Goal: Information Seeking & Learning: Learn about a topic

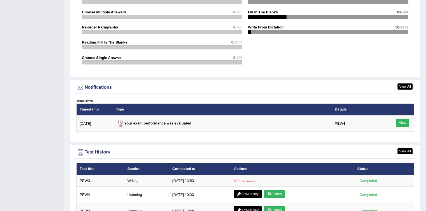
scroll to position [648, 0]
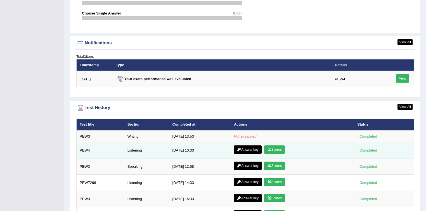
click at [246, 149] on link "Answer key" at bounding box center [248, 149] width 28 height 8
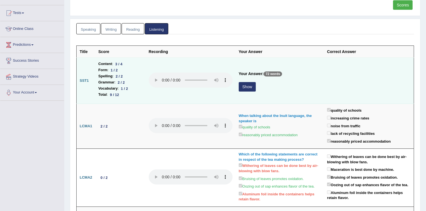
scroll to position [67, 0]
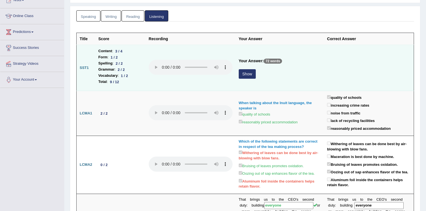
click at [240, 71] on button "Show" at bounding box center [246, 73] width 17 height 9
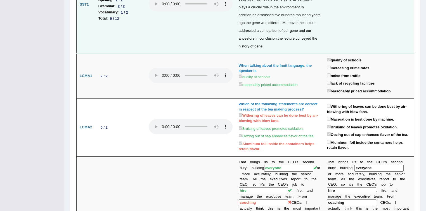
scroll to position [0, 0]
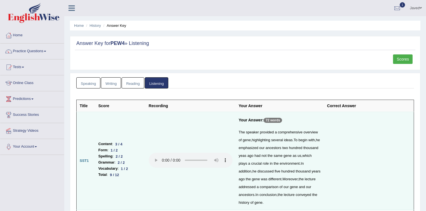
click at [397, 59] on link "Scores" at bounding box center [403, 58] width 20 height 9
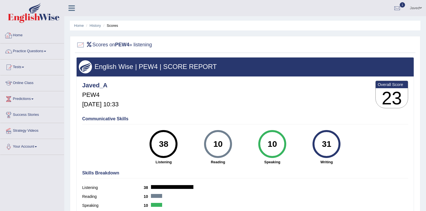
click at [15, 36] on link "Home" at bounding box center [32, 35] width 64 height 14
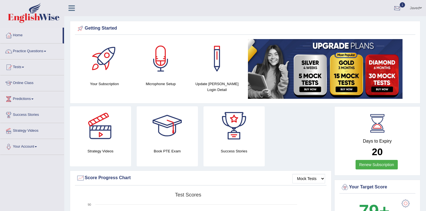
click at [398, 10] on div at bounding box center [397, 8] width 8 height 8
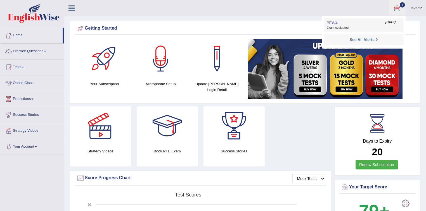
click at [385, 22] on span "[DATE]" at bounding box center [390, 22] width 10 height 4
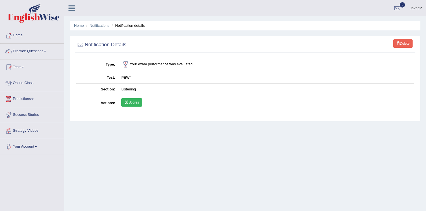
click at [136, 99] on link "Scores" at bounding box center [131, 102] width 21 height 8
click at [16, 35] on link "Home" at bounding box center [32, 35] width 64 height 14
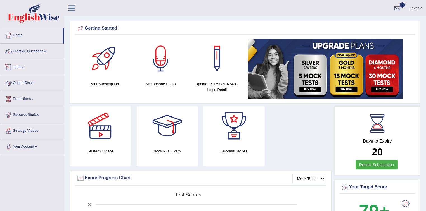
click at [37, 49] on link "Practice Questions" at bounding box center [32, 51] width 64 height 14
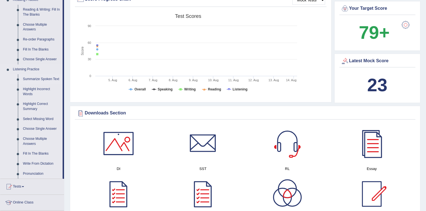
scroll to position [201, 0]
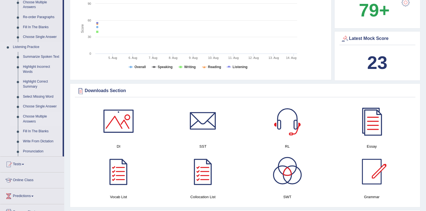
drag, startPoint x: 63, startPoint y: 109, endPoint x: 62, endPoint y: 119, distance: 10.4
click at [62, 119] on div "Home Practice Questions Speaking Practice Read Aloud Repeat Sentence Describe I…" at bounding box center [32, 40] width 72 height 426
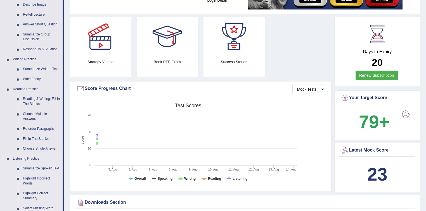
scroll to position [0, 0]
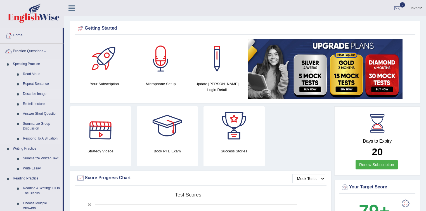
click at [37, 93] on link "Describe Image" at bounding box center [41, 94] width 42 height 10
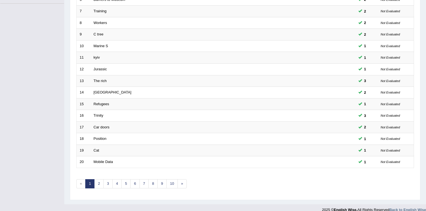
scroll to position [157, 0]
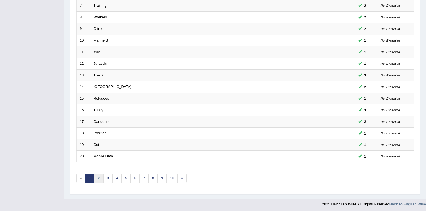
click at [98, 177] on link "2" at bounding box center [98, 178] width 9 height 9
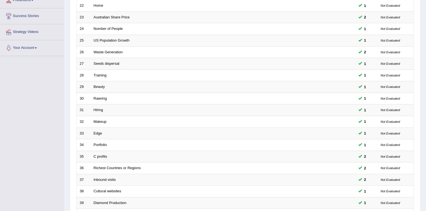
scroll to position [157, 0]
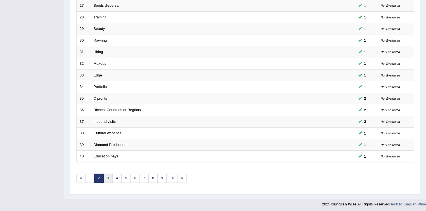
click at [106, 178] on link "3" at bounding box center [107, 178] width 9 height 9
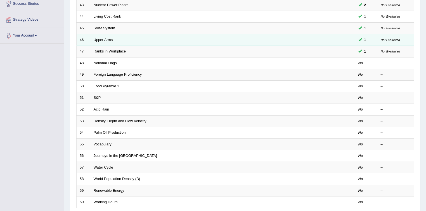
scroll to position [89, 0]
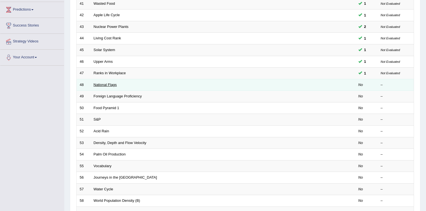
click at [109, 85] on link "National Flags" at bounding box center [105, 85] width 23 height 4
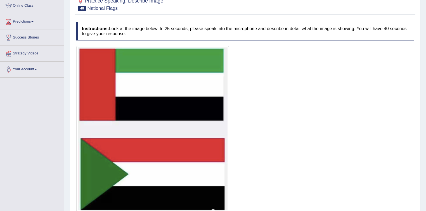
scroll to position [100, 0]
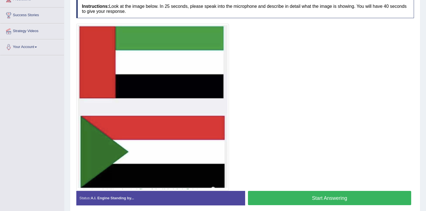
click at [307, 197] on button "Start Answering" at bounding box center [329, 198] width 163 height 14
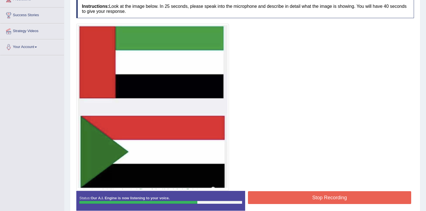
click at [304, 198] on button "Stop Recording" at bounding box center [329, 197] width 163 height 13
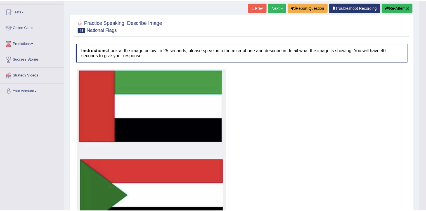
scroll to position [55, 0]
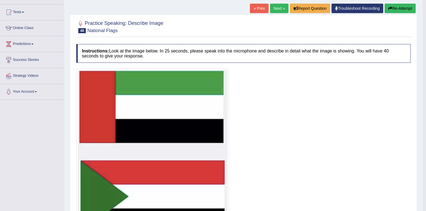
click at [401, 11] on button "Re-Attempt" at bounding box center [399, 8] width 31 height 9
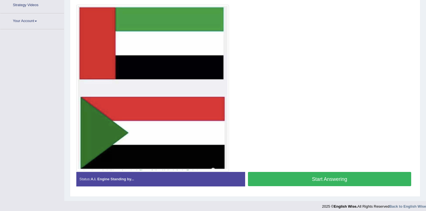
scroll to position [128, 0]
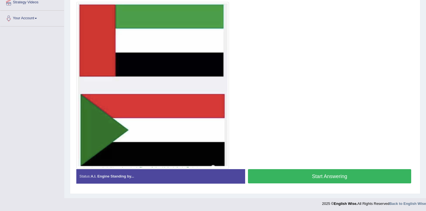
click at [311, 174] on button "Start Answering" at bounding box center [329, 176] width 163 height 14
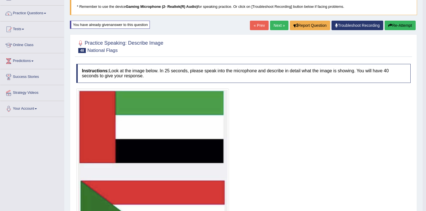
scroll to position [35, 0]
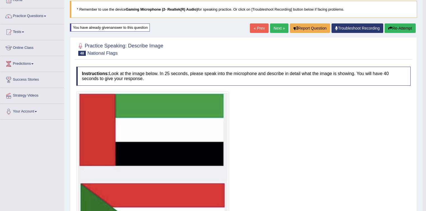
click at [280, 27] on link "Next »" at bounding box center [279, 27] width 18 height 9
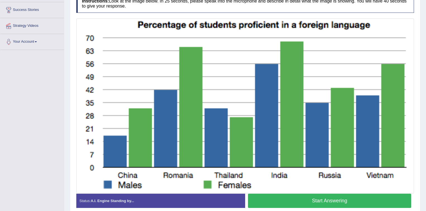
scroll to position [115, 0]
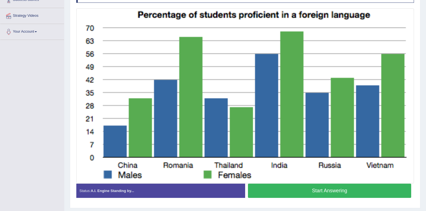
click at [307, 187] on button "Start Answering" at bounding box center [329, 191] width 163 height 14
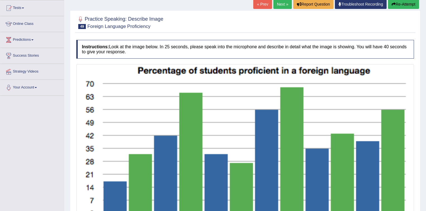
scroll to position [26, 0]
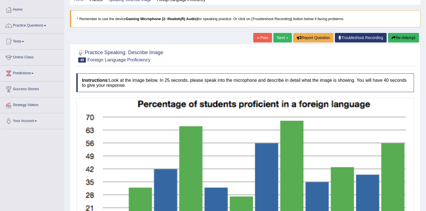
click at [397, 37] on button "Re-Attempt" at bounding box center [403, 37] width 31 height 9
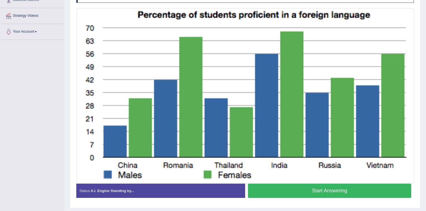
scroll to position [107, 0]
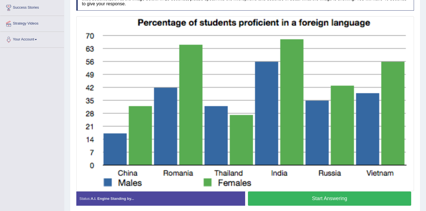
click at [280, 195] on button "Start Answering" at bounding box center [329, 199] width 163 height 14
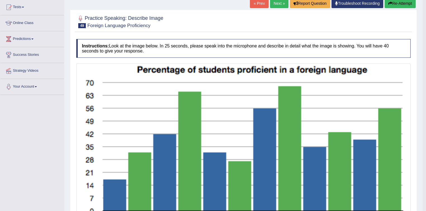
scroll to position [18, 0]
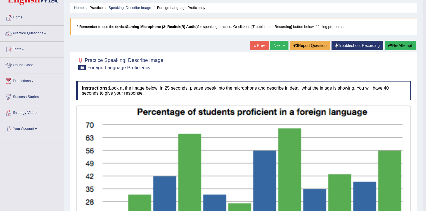
click at [395, 43] on button "Re-Attempt" at bounding box center [399, 45] width 31 height 9
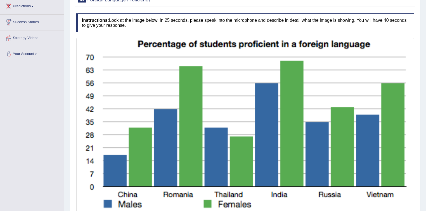
scroll to position [137, 0]
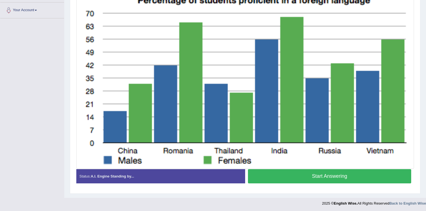
click at [299, 173] on button "Start Answering" at bounding box center [329, 176] width 163 height 14
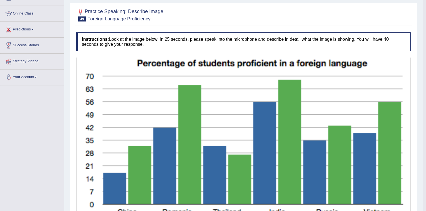
scroll to position [66, 0]
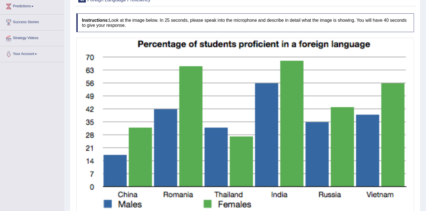
scroll to position [137, 0]
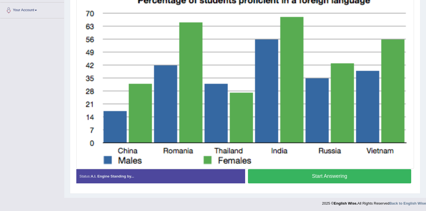
click at [304, 179] on button "Start Answering" at bounding box center [329, 176] width 163 height 14
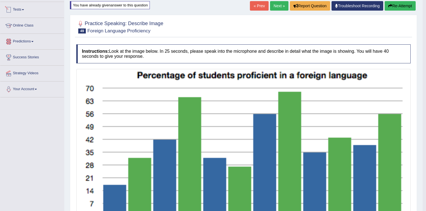
scroll to position [35, 0]
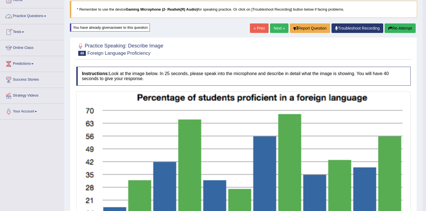
click at [37, 17] on link "Practice Questions" at bounding box center [32, 15] width 64 height 14
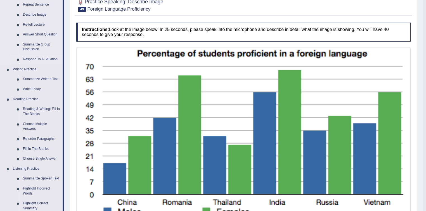
scroll to position [80, 0]
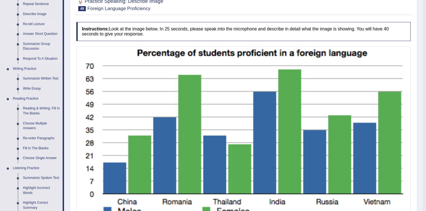
click at [34, 23] on link "Re-tell Lecture" at bounding box center [41, 24] width 42 height 10
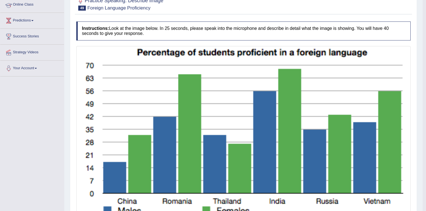
scroll to position [108, 0]
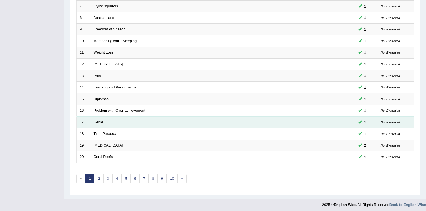
scroll to position [157, 0]
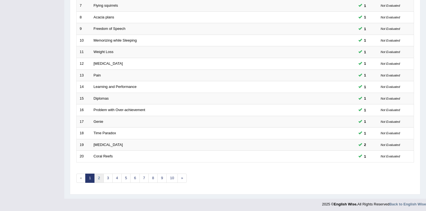
click at [98, 176] on link "2" at bounding box center [98, 178] width 9 height 9
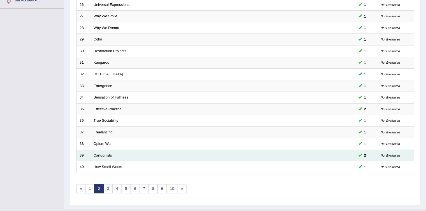
scroll to position [157, 0]
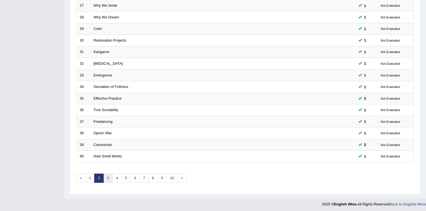
click at [110, 176] on link "3" at bounding box center [107, 178] width 9 height 9
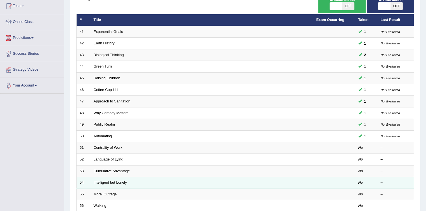
scroll to position [112, 0]
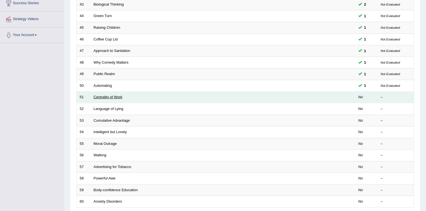
click at [113, 97] on link "Centrality of Work" at bounding box center [108, 97] width 29 height 4
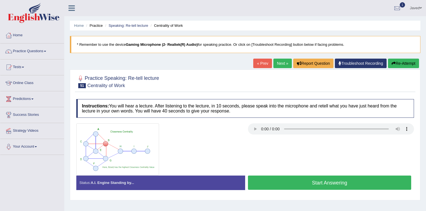
click at [344, 185] on button "Start Answering" at bounding box center [329, 183] width 163 height 14
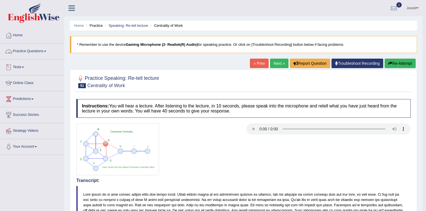
click at [46, 51] on span at bounding box center [45, 51] width 2 height 1
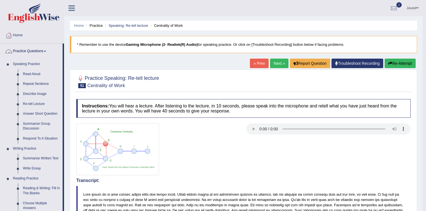
click at [40, 48] on link "Practice Questions" at bounding box center [31, 51] width 62 height 14
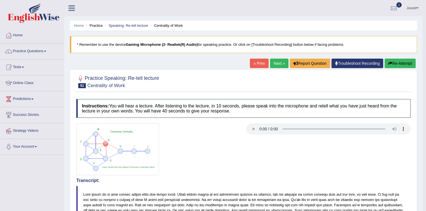
click at [23, 68] on link "Tests" at bounding box center [32, 66] width 64 height 14
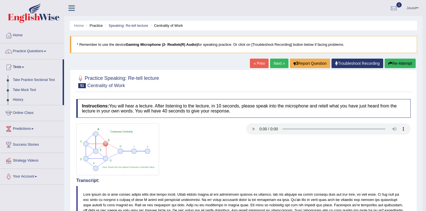
click at [31, 77] on link "Take Practice Sectional Test" at bounding box center [36, 80] width 52 height 10
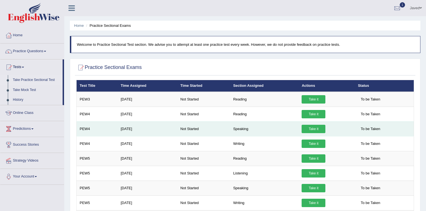
click at [323, 127] on link "Take it" at bounding box center [313, 129] width 24 height 8
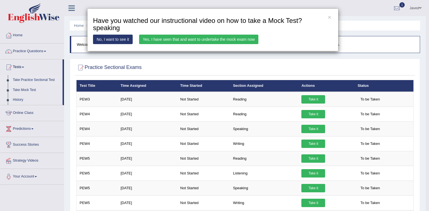
click at [210, 38] on link "Yes, I have seen that and want to undertake the mock exam now" at bounding box center [198, 39] width 119 height 9
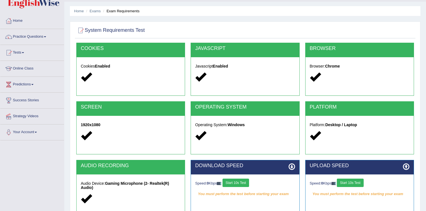
scroll to position [82, 0]
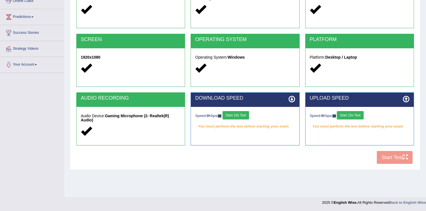
click at [242, 116] on button "Start 10s Test" at bounding box center [235, 115] width 27 height 8
click at [360, 116] on button "Start 10s Test" at bounding box center [349, 115] width 27 height 8
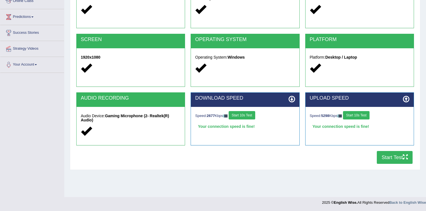
click at [394, 157] on button "Start Test" at bounding box center [394, 157] width 36 height 13
